Goal: Information Seeking & Learning: Learn about a topic

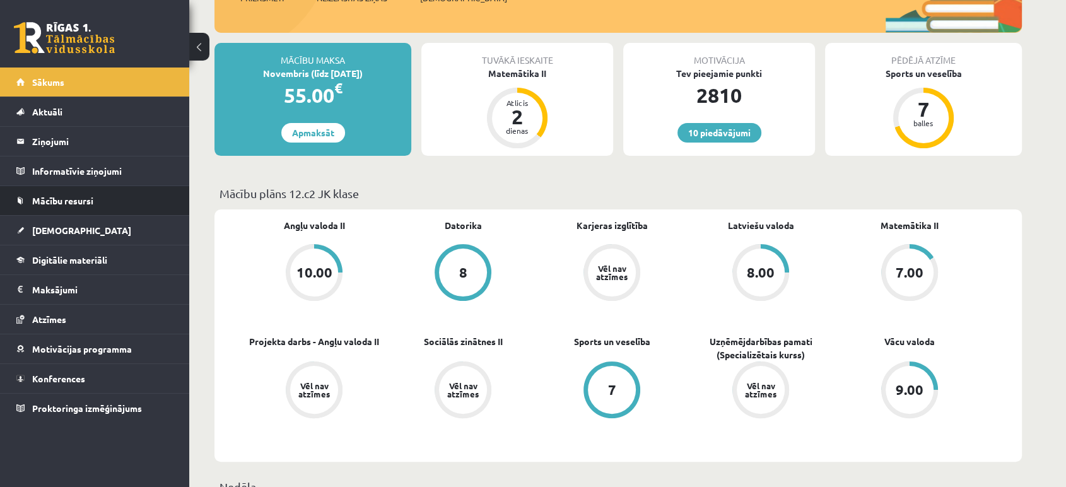
scroll to position [170, 0]
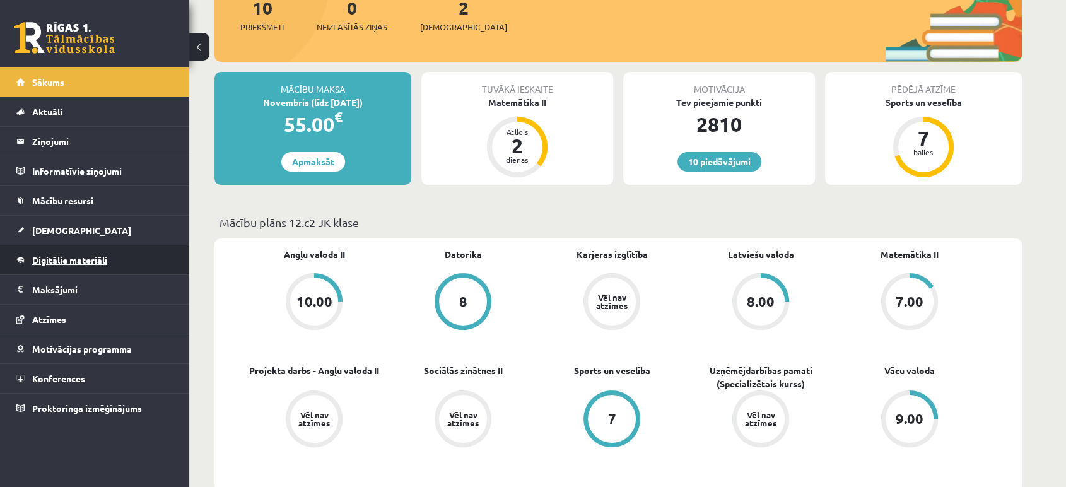
click at [77, 263] on span "Digitālie materiāli" at bounding box center [69, 259] width 75 height 11
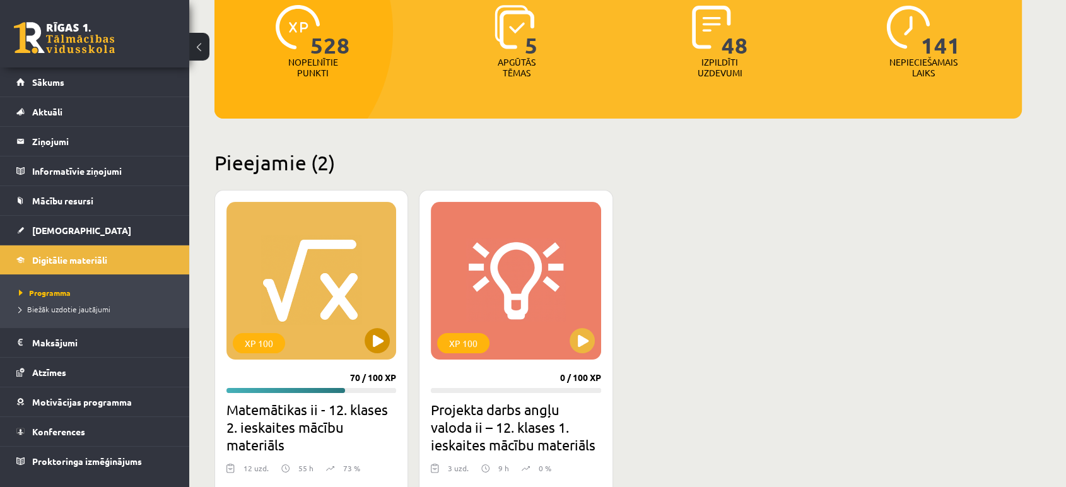
click at [384, 223] on div "XP 100" at bounding box center [312, 281] width 170 height 158
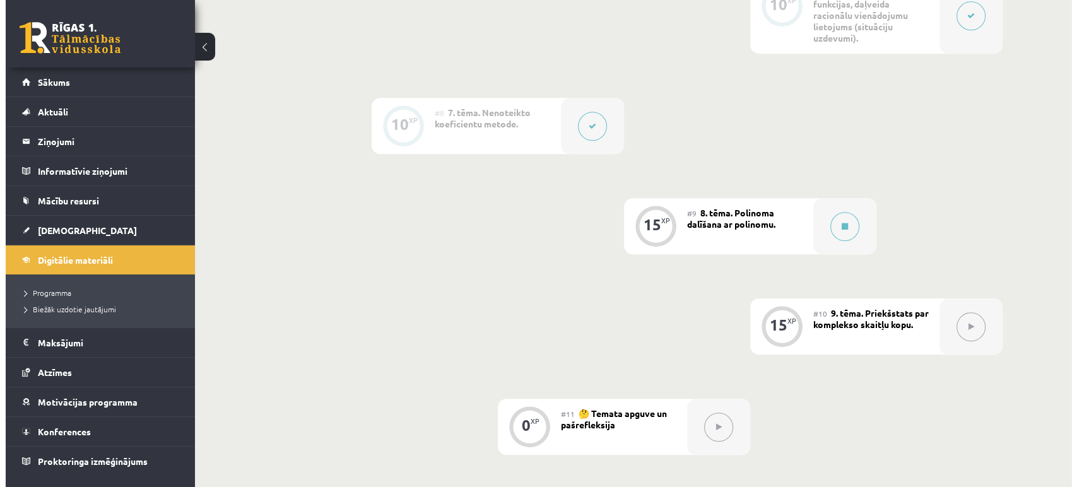
scroll to position [870, 0]
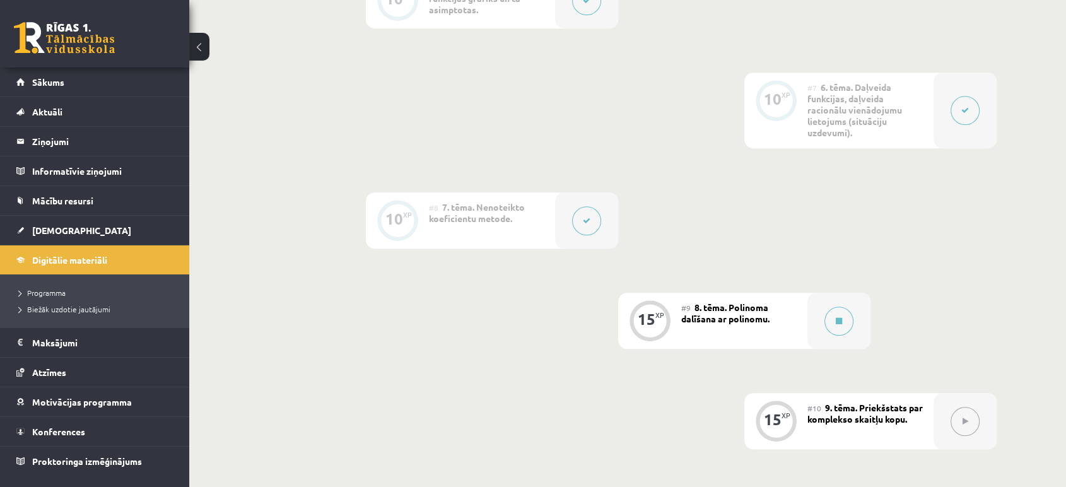
click at [973, 91] on div at bounding box center [965, 111] width 63 height 76
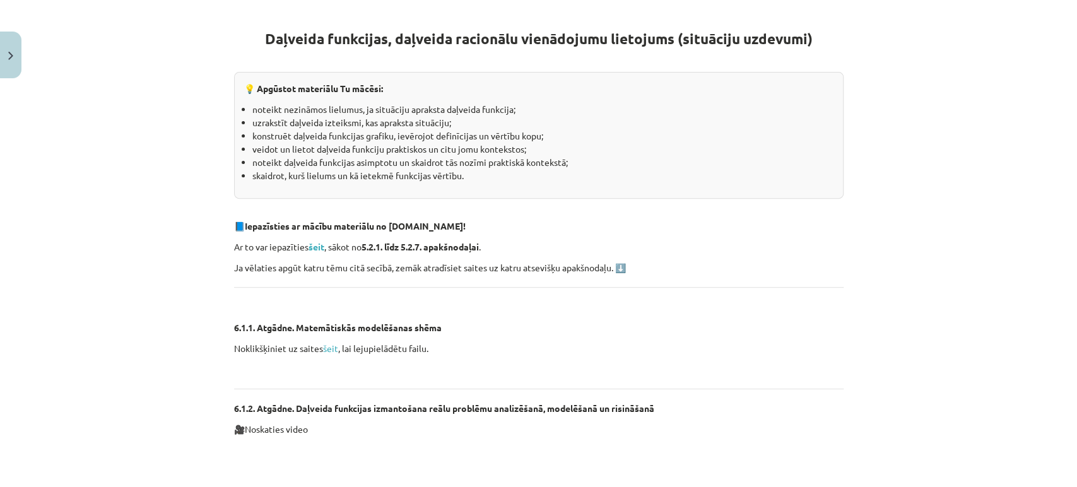
scroll to position [206, 0]
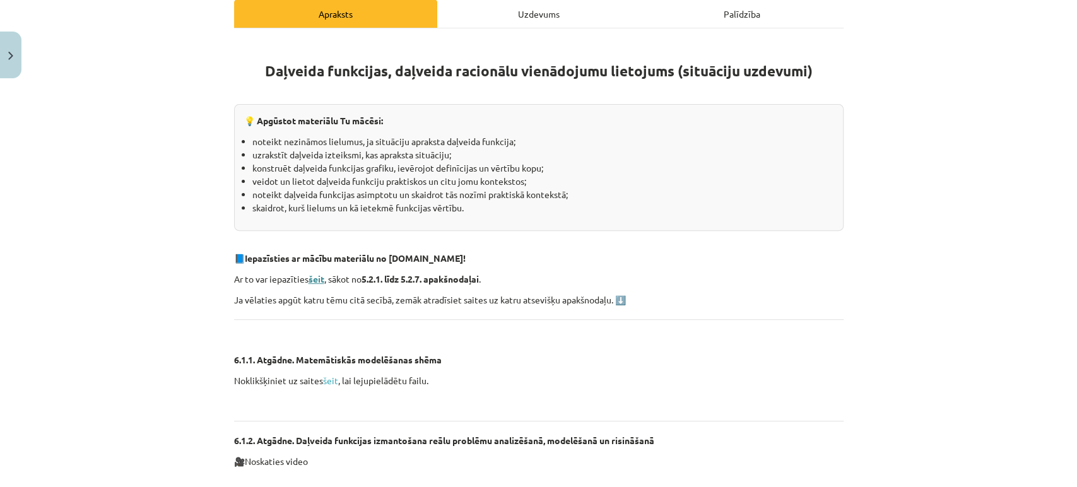
click at [312, 278] on strong "šeit" at bounding box center [317, 278] width 16 height 11
